Goal: Task Accomplishment & Management: Use online tool/utility

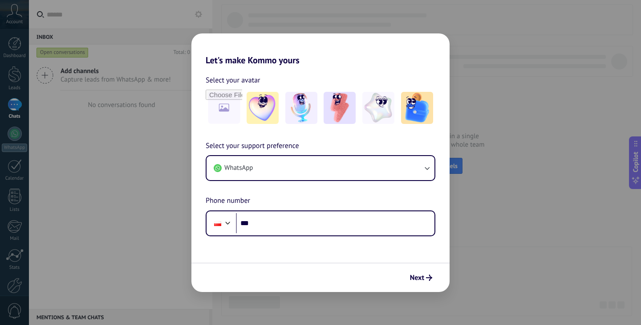
click at [331, 62] on h2 "Let's make Kommo yours" at bounding box center [321, 49] width 258 height 32
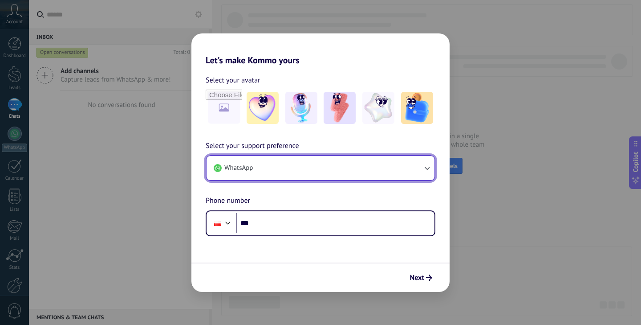
click at [263, 176] on button "WhatsApp" at bounding box center [321, 168] width 228 height 24
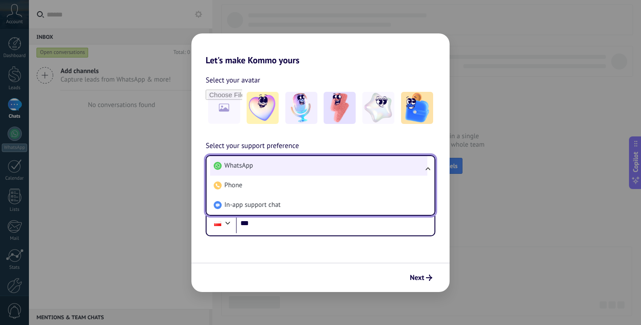
click at [266, 164] on li "WhatsApp" at bounding box center [318, 166] width 217 height 20
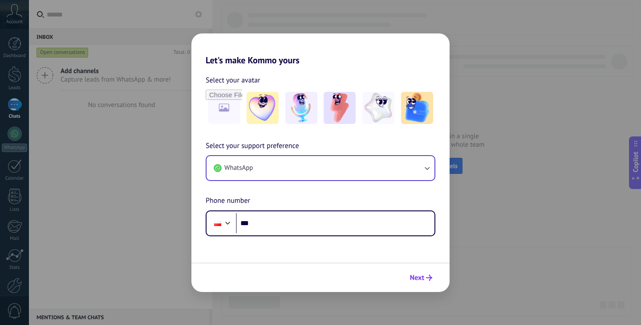
click at [416, 278] on span "Next" at bounding box center [417, 277] width 14 height 6
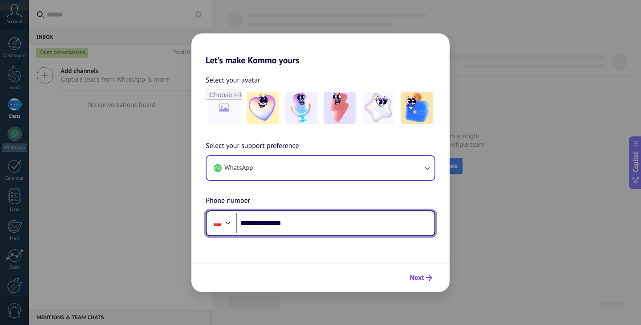
type input "**********"
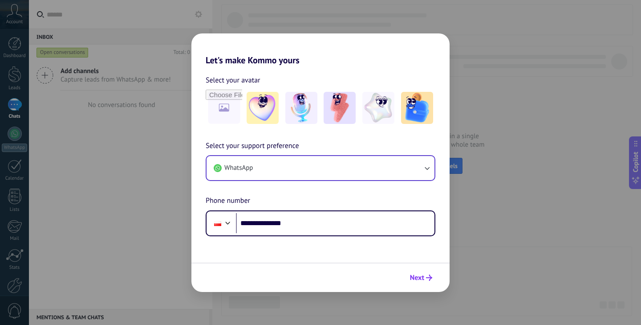
click at [415, 275] on span "Next" at bounding box center [417, 277] width 14 height 6
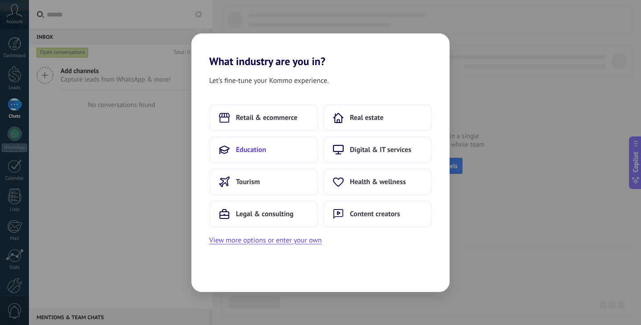
click at [258, 157] on button "Education" at bounding box center [263, 149] width 109 height 27
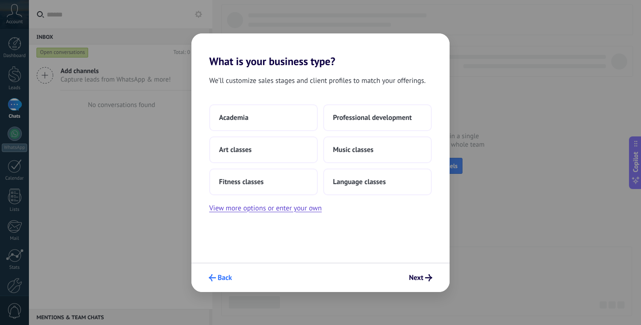
click at [217, 279] on span "Back" at bounding box center [220, 277] width 23 height 7
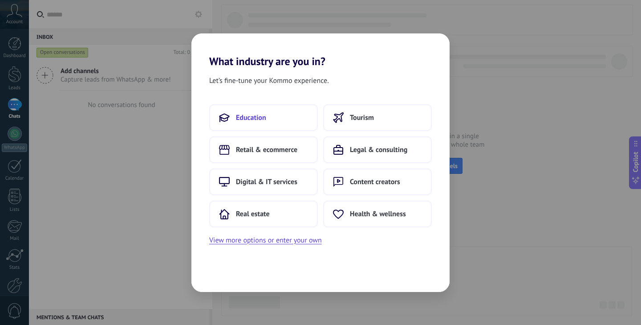
click at [253, 116] on span "Education" at bounding box center [251, 117] width 30 height 9
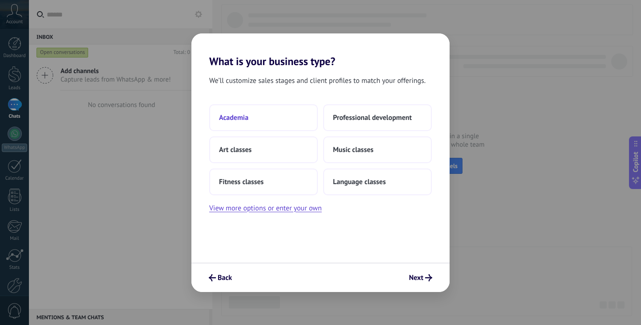
click at [253, 117] on button "Academia" at bounding box center [263, 117] width 109 height 27
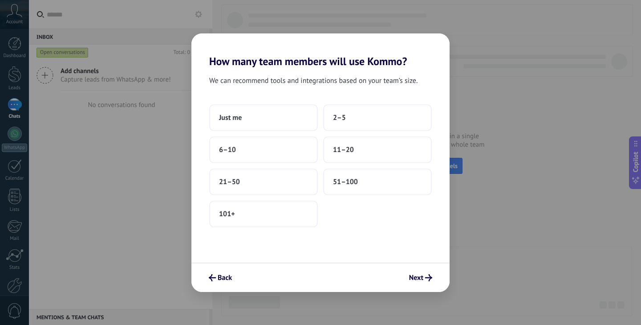
click at [253, 117] on button "Just me" at bounding box center [263, 117] width 109 height 27
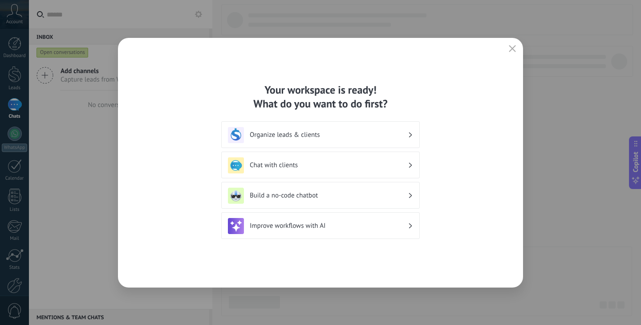
click at [261, 134] on h3 "Organize leads & clients" at bounding box center [329, 134] width 158 height 8
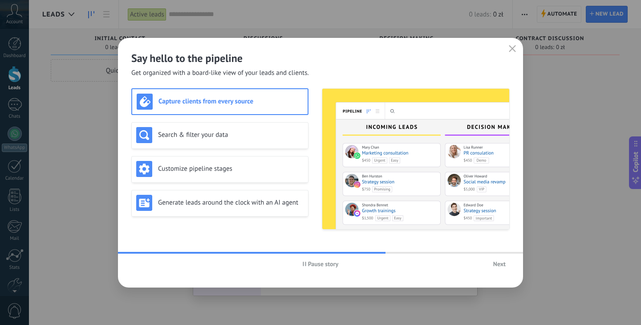
click at [493, 265] on span "Next" at bounding box center [499, 264] width 12 height 6
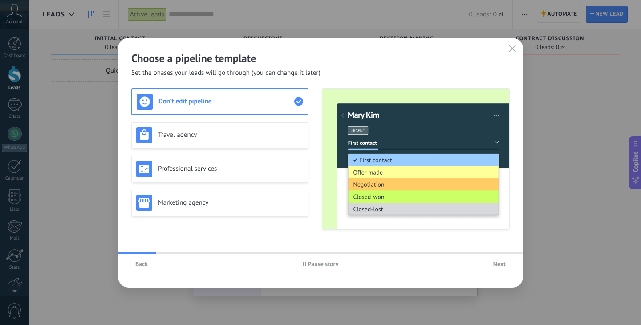
click at [145, 268] on button "Back" at bounding box center [141, 263] width 20 height 13
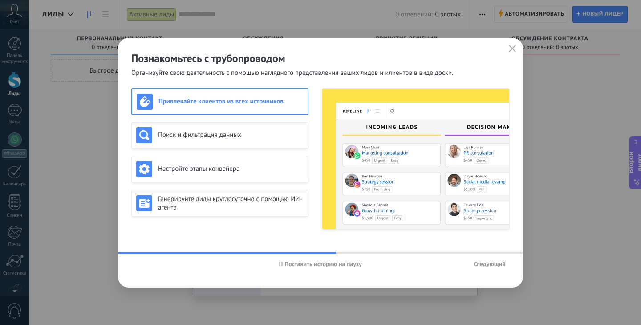
click at [484, 265] on font "Следующий" at bounding box center [490, 264] width 32 height 8
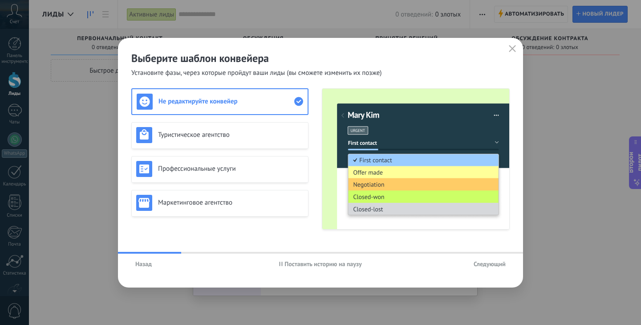
click at [484, 263] on font "Следующий" at bounding box center [490, 264] width 32 height 8
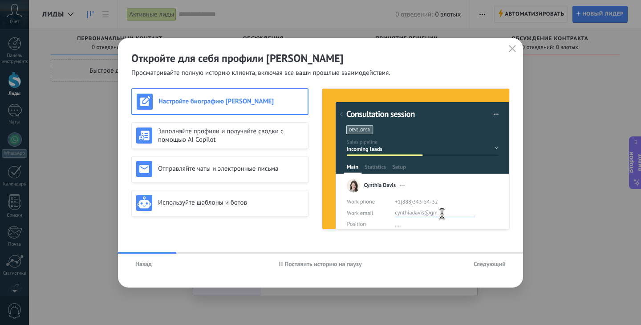
click at [484, 264] on font "Следующий" at bounding box center [490, 264] width 32 height 8
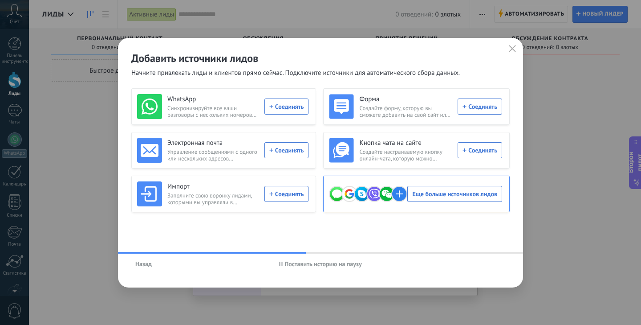
click at [402, 191] on use at bounding box center [399, 193] width 15 height 15
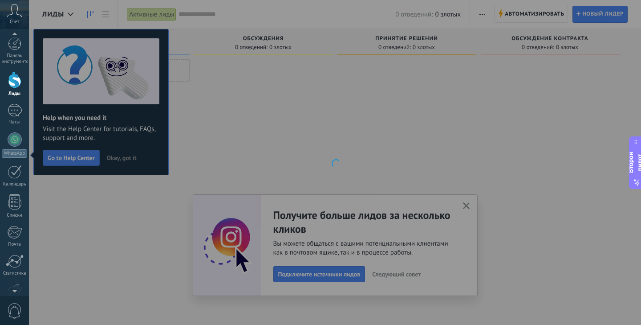
scroll to position [57, 0]
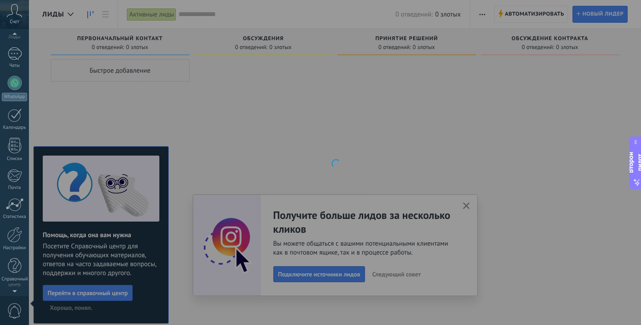
click at [179, 150] on div at bounding box center [335, 162] width 612 height 325
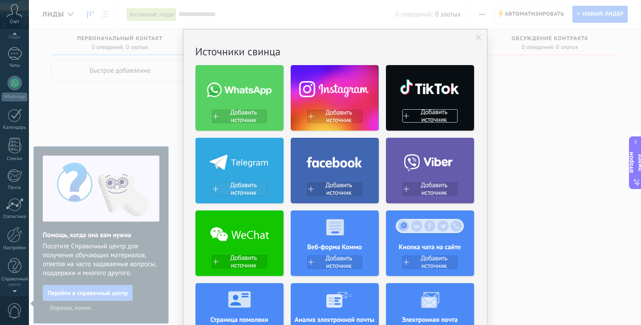
click at [244, 189] on font "Добавить источник" at bounding box center [243, 189] width 27 height 16
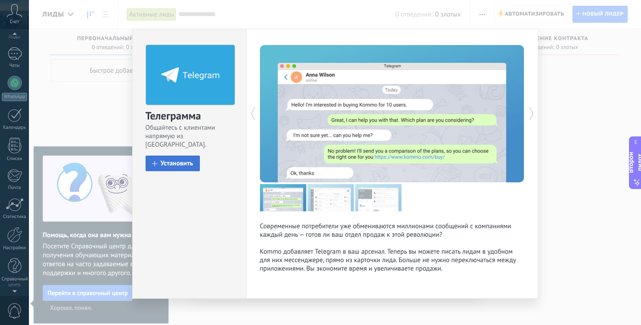
click at [184, 159] on font "Установить" at bounding box center [177, 163] width 33 height 8
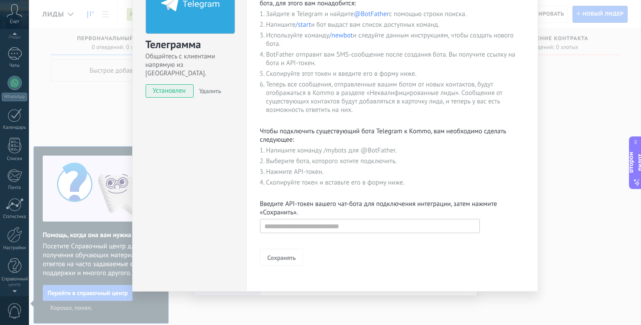
scroll to position [0, 0]
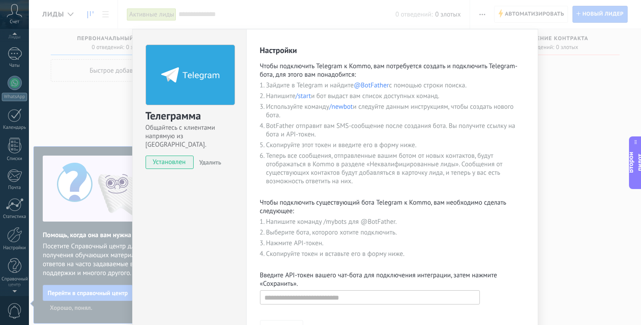
click at [554, 94] on div "Телеграмма Общайтесь с клиентами напрямую из [GEOGRAPHIC_DATA] установлен Удали…" at bounding box center [335, 162] width 612 height 325
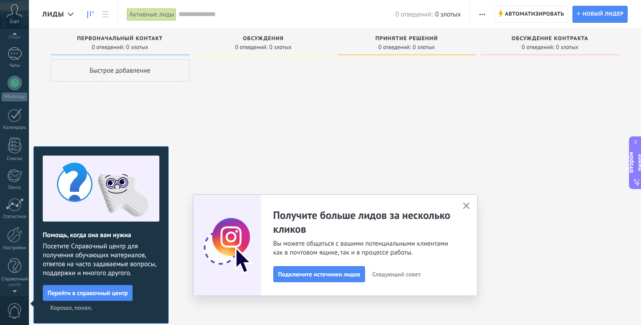
click at [466, 204] on icon "button" at bounding box center [466, 205] width 7 height 7
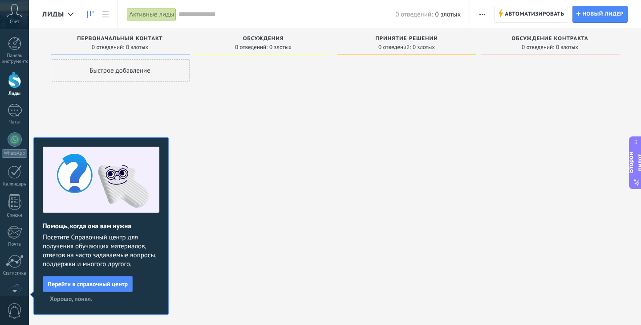
click at [247, 200] on div at bounding box center [263, 163] width 139 height 208
click at [12, 53] on font "Панель инструментов" at bounding box center [16, 59] width 29 height 12
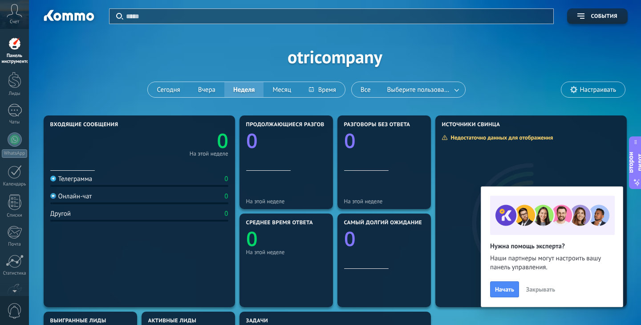
click at [124, 71] on div "Применять События otricompany [DATE] [DATE] Неделя Месяц Все Выберите пользоват…" at bounding box center [335, 56] width 586 height 113
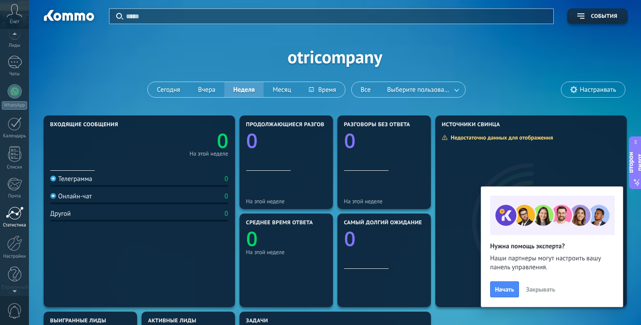
scroll to position [57, 0]
click at [12, 237] on div at bounding box center [14, 234] width 15 height 16
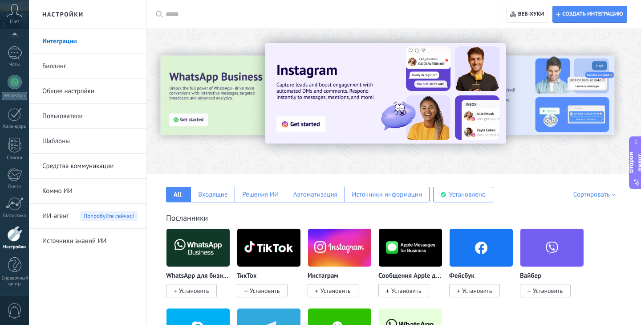
click at [574, 11] on font "Создать интеграцию" at bounding box center [592, 14] width 61 height 7
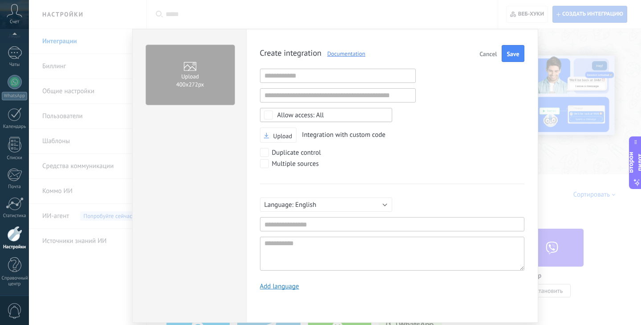
scroll to position [8, 0]
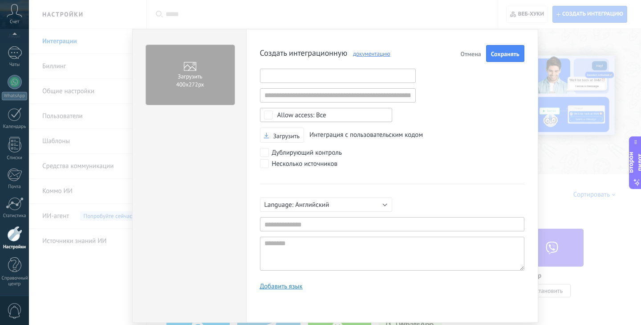
click at [322, 74] on input "text" at bounding box center [338, 76] width 156 height 14
click at [458, 80] on div "Создать интеграционную документацию Отмена Сохранять Неверный URL-адрес Неверны…" at bounding box center [392, 171] width 265 height 252
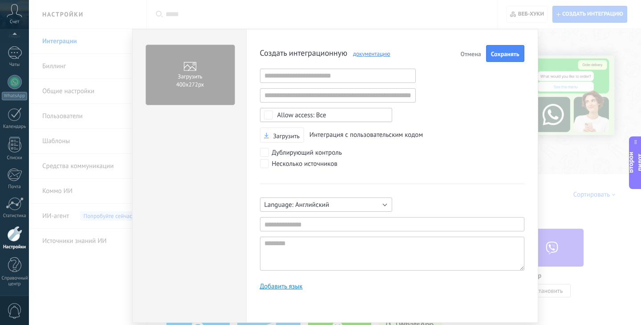
click at [302, 209] on button "Английский" at bounding box center [326, 204] width 132 height 14
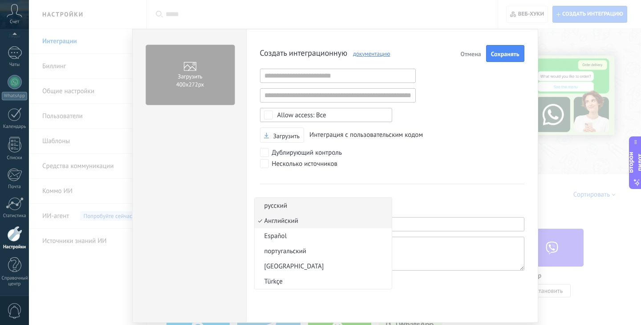
click at [300, 204] on span "русский" at bounding box center [322, 205] width 134 height 8
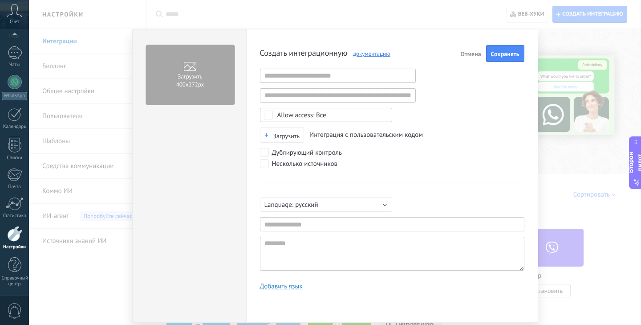
click at [476, 55] on font "Отмена" at bounding box center [470, 54] width 20 height 8
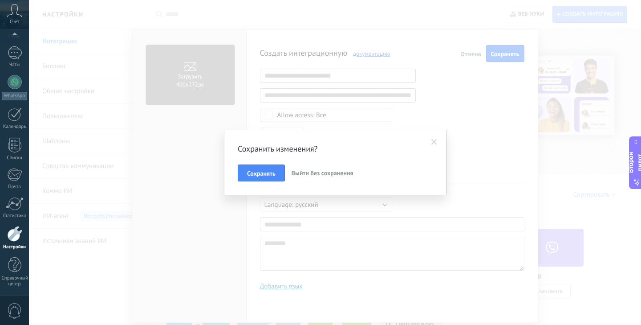
click at [330, 177] on button "Выйти без сохранения" at bounding box center [322, 172] width 69 height 17
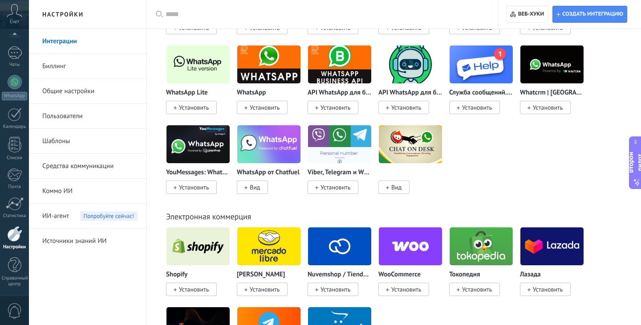
scroll to position [0, 0]
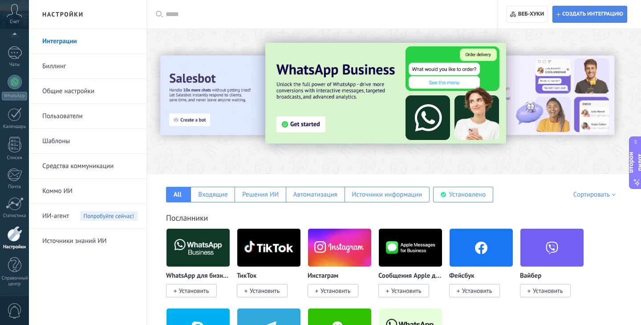
click at [586, 14] on font "Создать интеграцию" at bounding box center [592, 14] width 61 height 7
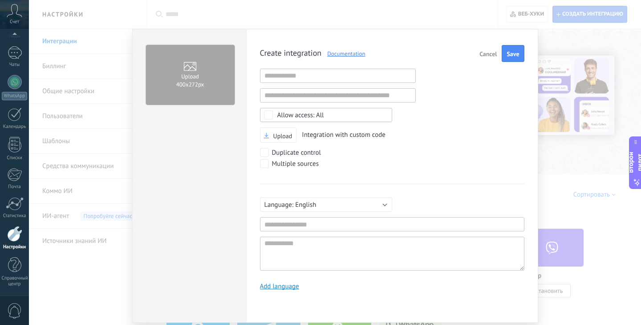
scroll to position [8, 0]
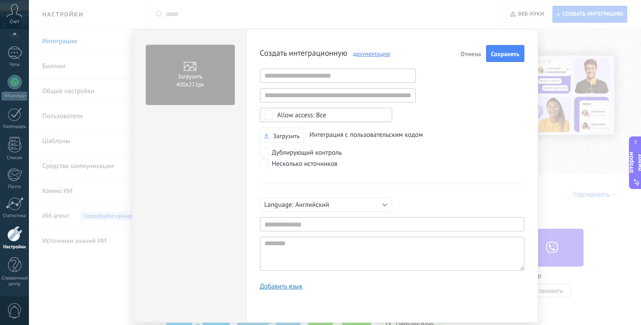
click at [382, 54] on font "документацию" at bounding box center [371, 54] width 37 height 8
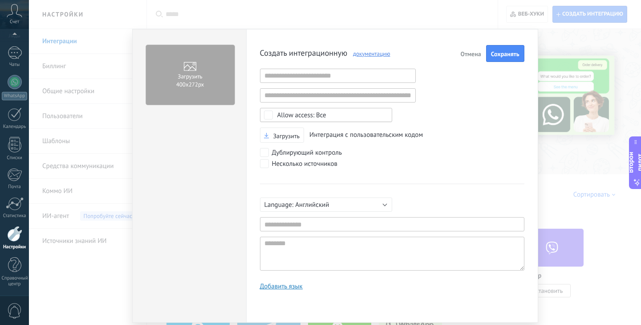
click at [558, 59] on div "Загрузить 400х272px Создать интеграционную документацию Отмена Сохранять Неверн…" at bounding box center [335, 162] width 612 height 325
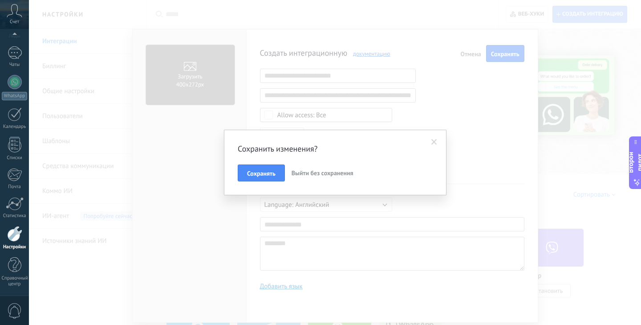
click at [434, 140] on span at bounding box center [435, 142] width 6 height 6
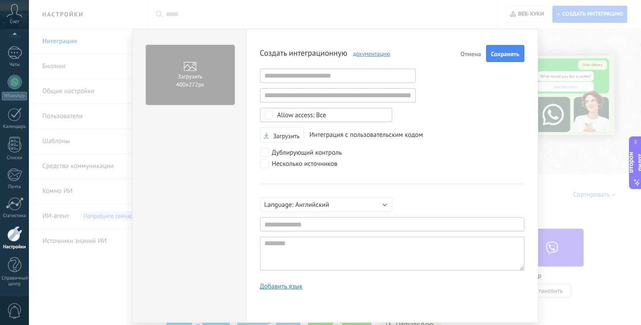
click at [467, 54] on font "Отмена" at bounding box center [470, 54] width 20 height 8
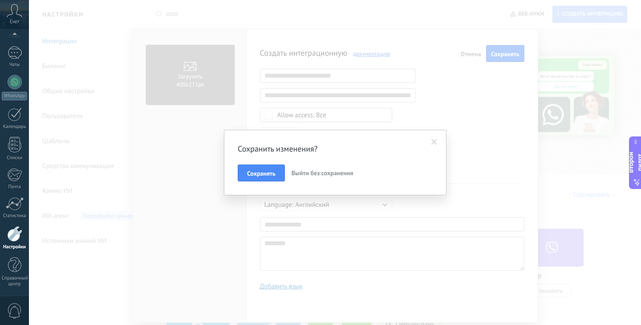
click at [306, 178] on button "Выйти без сохранения" at bounding box center [322, 172] width 69 height 17
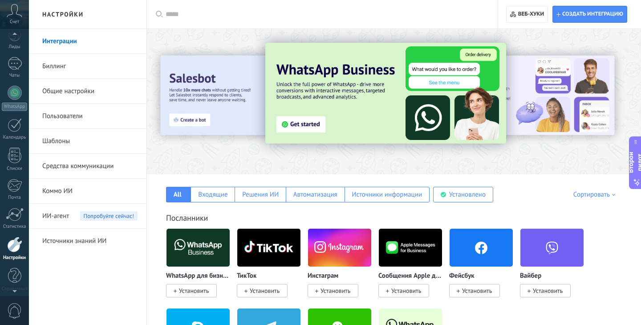
scroll to position [35, 0]
click at [13, 264] on div at bounding box center [14, 257] width 15 height 16
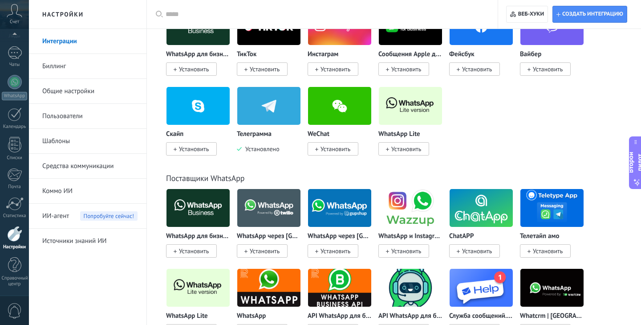
scroll to position [0, 0]
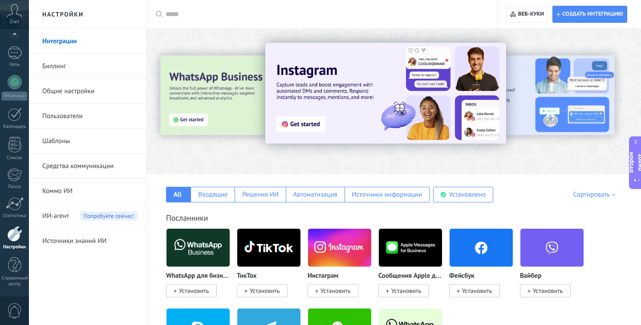
click at [640, 159] on font "Второй пилот" at bounding box center [635, 161] width 17 height 21
type textarea "********"
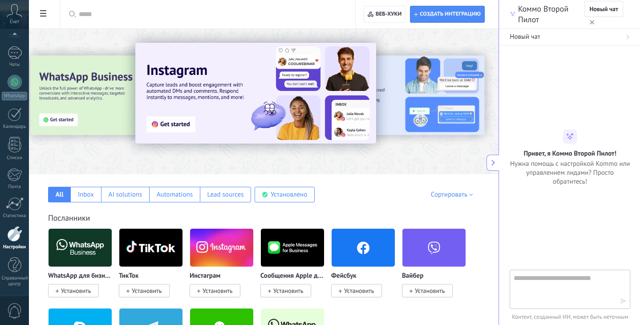
scroll to position [8, 0]
click at [432, 175] on div "Все Входящие Решения ИИ Автоматизация Источники информации Установлено Мои заяв…" at bounding box center [264, 188] width 452 height 28
click at [494, 163] on icon at bounding box center [493, 162] width 6 height 6
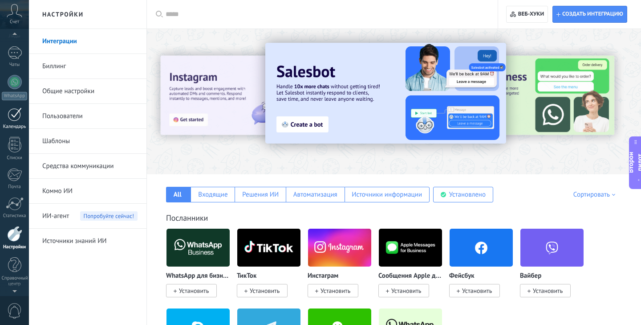
scroll to position [53, 0]
click at [13, 55] on div at bounding box center [15, 56] width 14 height 13
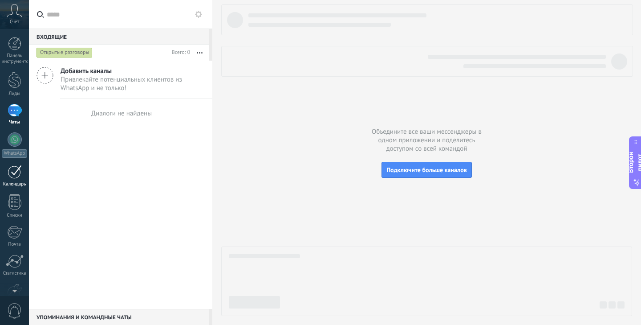
click at [12, 171] on div at bounding box center [15, 172] width 14 height 14
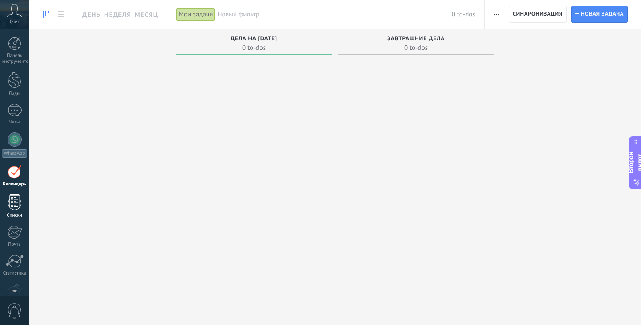
click at [13, 199] on div at bounding box center [14, 202] width 13 height 16
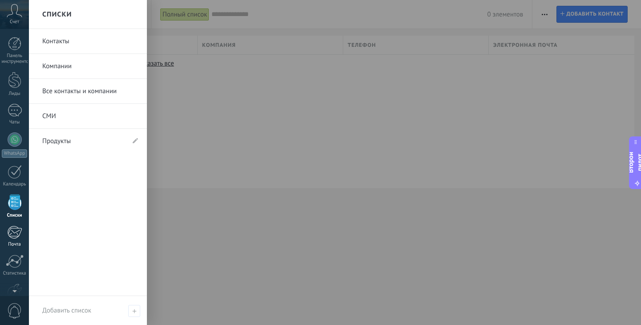
click at [13, 227] on div at bounding box center [14, 231] width 15 height 13
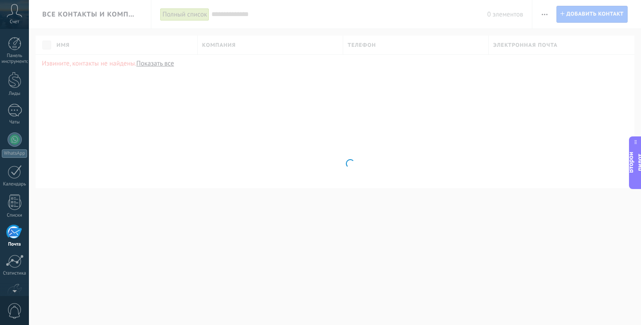
scroll to position [57, 0]
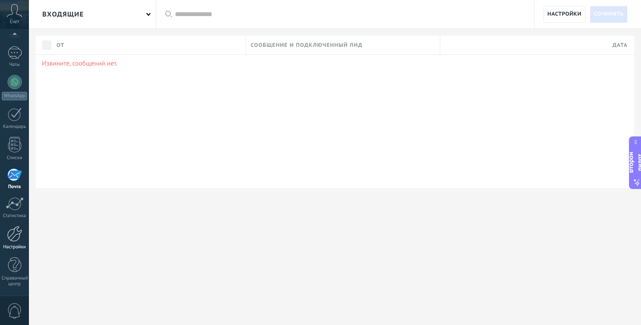
click at [10, 242] on link "Настройки" at bounding box center [14, 238] width 29 height 24
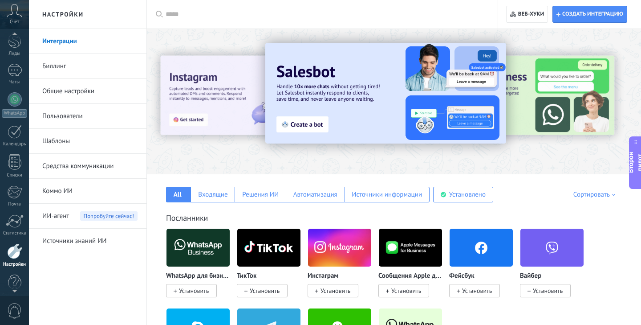
scroll to position [32, 0]
click at [13, 14] on icon at bounding box center [15, 10] width 16 height 13
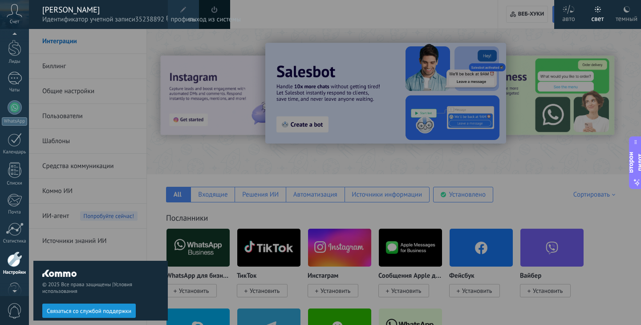
click at [13, 14] on icon at bounding box center [15, 10] width 16 height 13
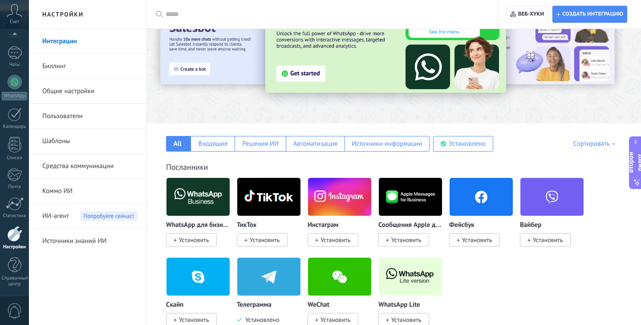
scroll to position [69, 0]
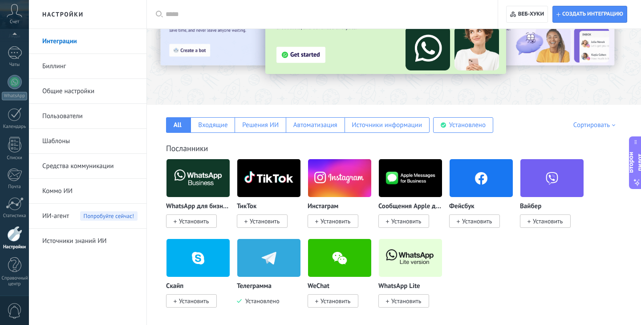
click at [14, 232] on div at bounding box center [14, 234] width 15 height 16
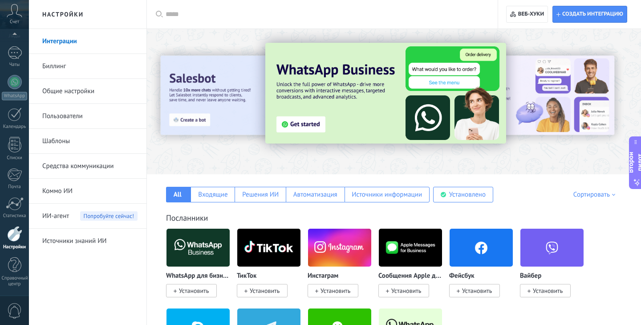
click at [71, 12] on font "Настройки" at bounding box center [62, 14] width 41 height 8
click at [64, 62] on font "Биллинг" at bounding box center [54, 66] width 24 height 8
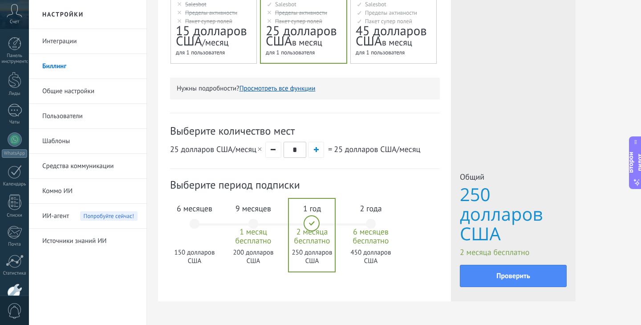
scroll to position [253, 0]
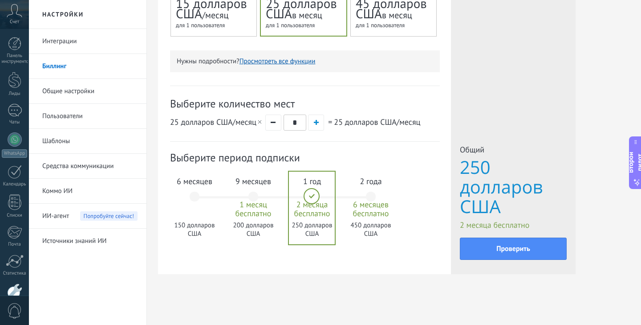
click at [192, 202] on div "6 месяцев 150 долларов США" at bounding box center [195, 200] width 48 height 63
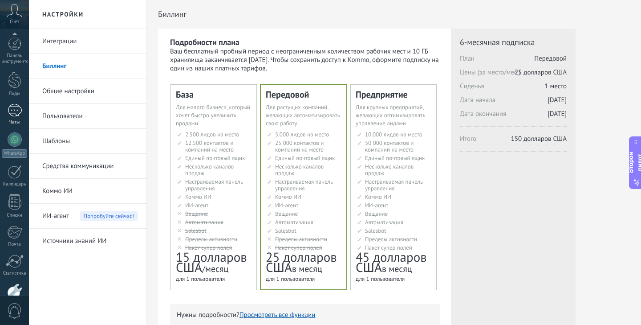
scroll to position [57, 0]
click at [55, 40] on font "Интеграции" at bounding box center [59, 41] width 34 height 8
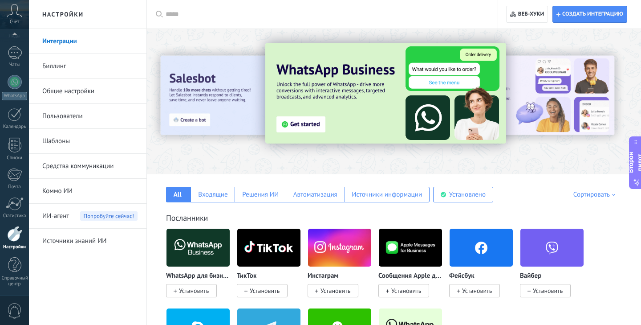
click at [15, 235] on div at bounding box center [14, 234] width 15 height 16
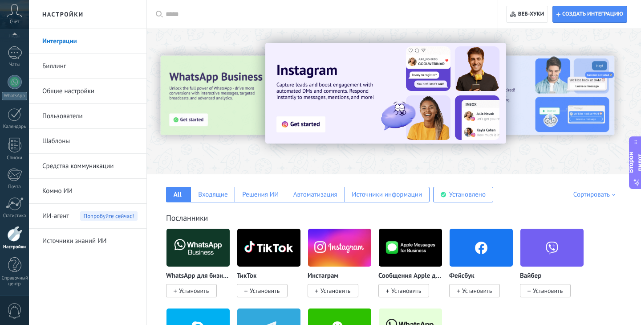
click at [14, 13] on icon at bounding box center [15, 10] width 16 height 13
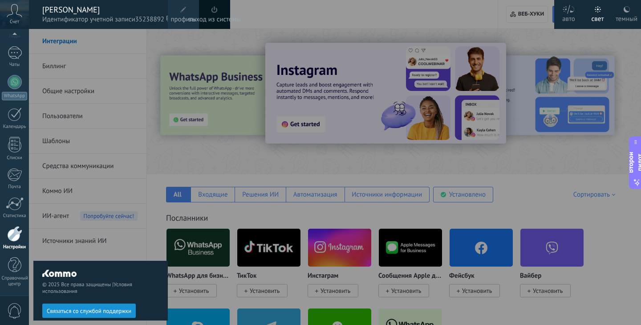
click at [14, 13] on icon at bounding box center [15, 10] width 16 height 13
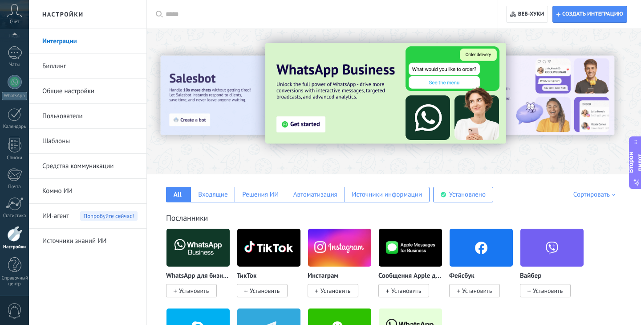
click at [607, 24] on div "Создать интеграцию Веб-хуки 0" at bounding box center [569, 14] width 143 height 29
click at [607, 16] on font "Создать интеграцию" at bounding box center [592, 14] width 61 height 7
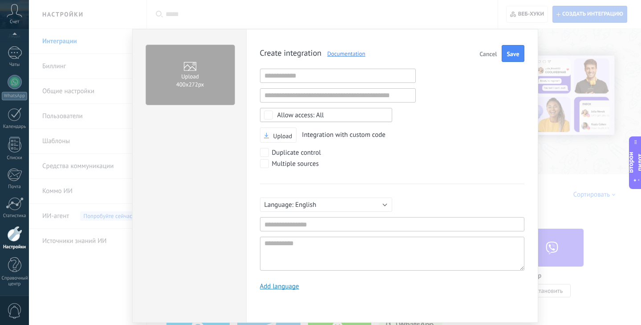
scroll to position [8, 0]
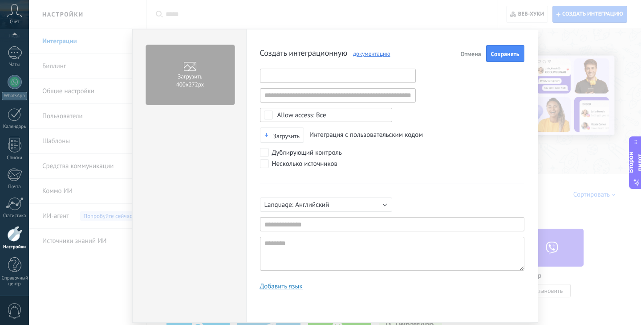
click at [295, 75] on input "text" at bounding box center [338, 76] width 156 height 14
click at [435, 90] on div "Создать интеграционную документацию Отмена Сохранять Неверный URL-адрес Неверны…" at bounding box center [392, 171] width 265 height 252
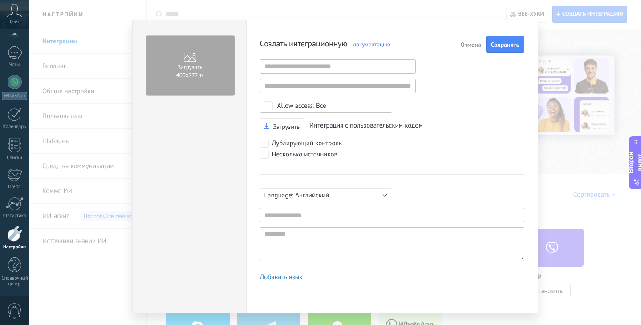
scroll to position [9, 0]
click at [281, 277] on font "Добавить язык" at bounding box center [281, 277] width 43 height 8
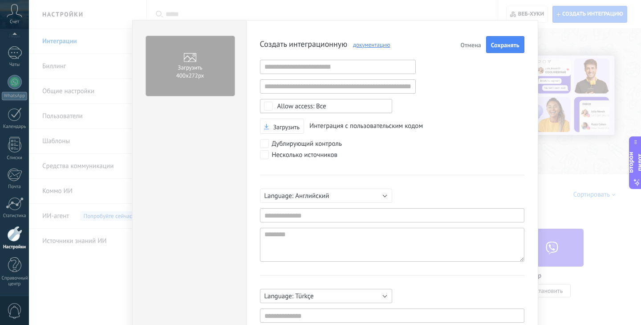
click at [285, 293] on button "Türkçe" at bounding box center [326, 296] width 132 height 14
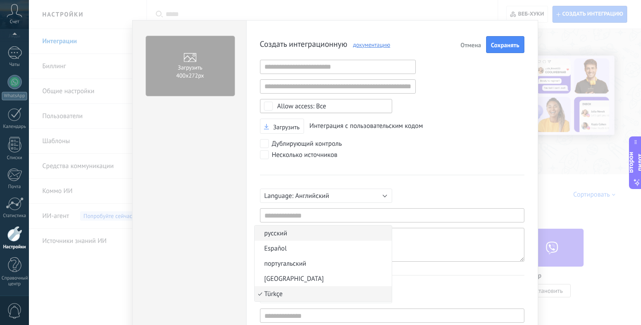
click at [298, 229] on span "русский" at bounding box center [322, 233] width 134 height 8
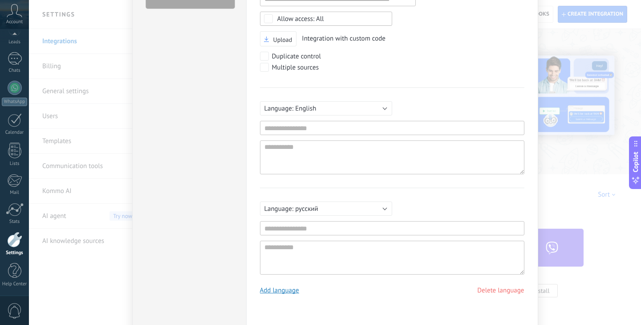
scroll to position [92, 0]
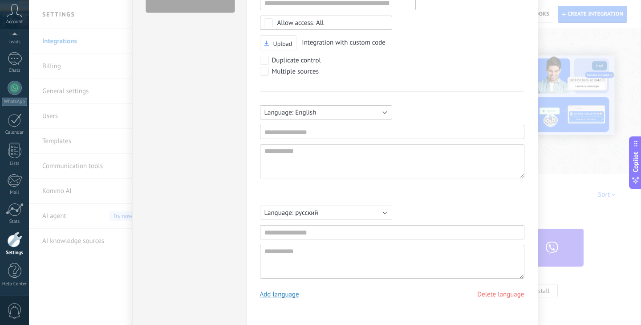
click at [359, 117] on button "English" at bounding box center [326, 112] width 132 height 14
click at [322, 216] on button "русский" at bounding box center [326, 212] width 132 height 14
click at [303, 238] on li "Português" at bounding box center [323, 243] width 137 height 15
click at [321, 106] on button "English" at bounding box center [326, 112] width 132 height 14
click at [316, 113] on span "Русский" at bounding box center [322, 113] width 134 height 8
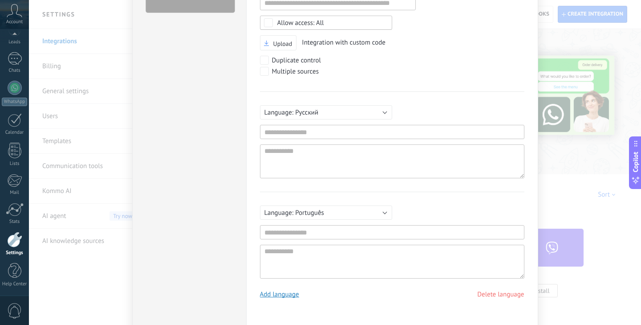
click at [496, 292] on link "Delete language" at bounding box center [500, 294] width 47 height 8
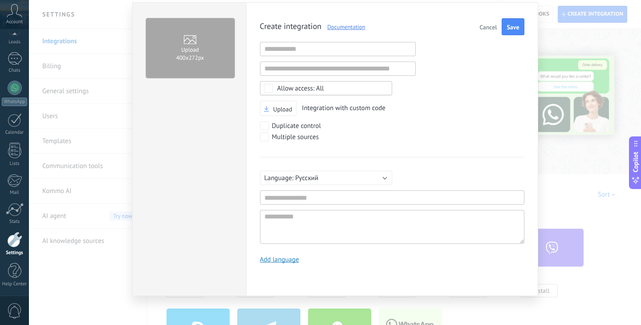
scroll to position [26, 0]
click at [432, 146] on div "Create integration Documentation Cancel Save Invalid URL Invalid URL Select non…" at bounding box center [392, 145] width 265 height 252
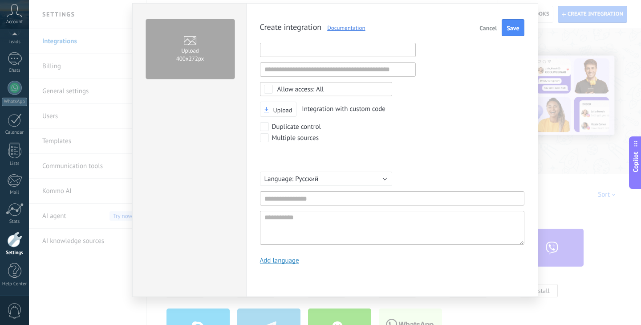
click at [314, 50] on input "text" at bounding box center [338, 50] width 156 height 14
paste input "**********"
type input "**********"
click at [442, 72] on div "**********" at bounding box center [392, 145] width 265 height 252
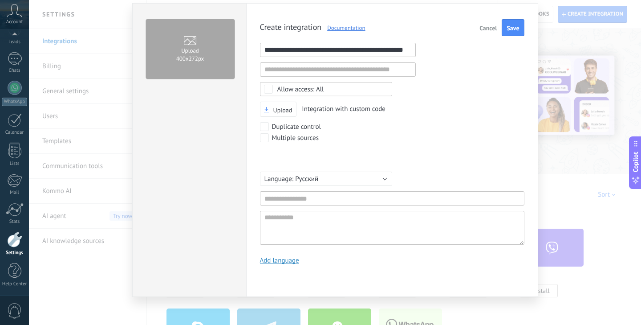
scroll to position [0, 0]
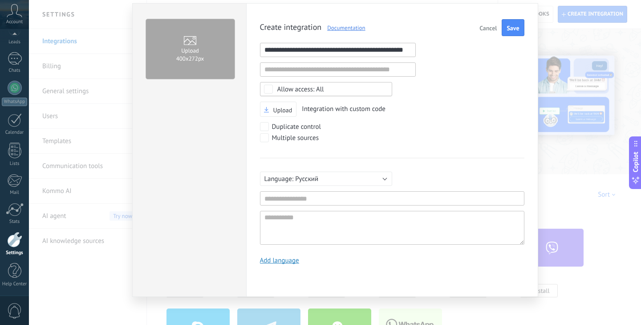
click at [321, 111] on span "Integration with custom code" at bounding box center [344, 109] width 84 height 8
click at [321, 108] on span "Integration with custom code" at bounding box center [344, 109] width 84 height 8
click at [282, 110] on span "Upload" at bounding box center [282, 110] width 19 height 6
click at [0, 0] on input "Upload" at bounding box center [0, 0] width 0 height 0
drag, startPoint x: 301, startPoint y: 108, endPoint x: 407, endPoint y: 105, distance: 105.6
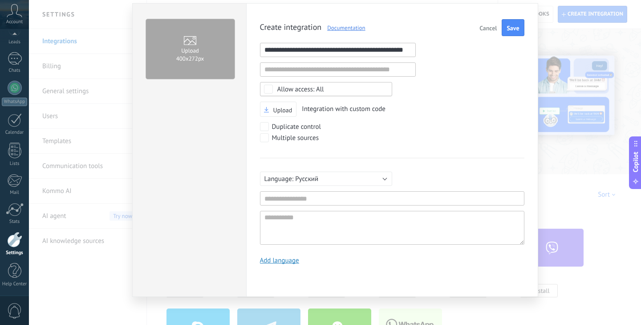
click at [407, 105] on div "Upload Integration with custom code" at bounding box center [392, 110] width 265 height 16
